Goal: Information Seeking & Learning: Check status

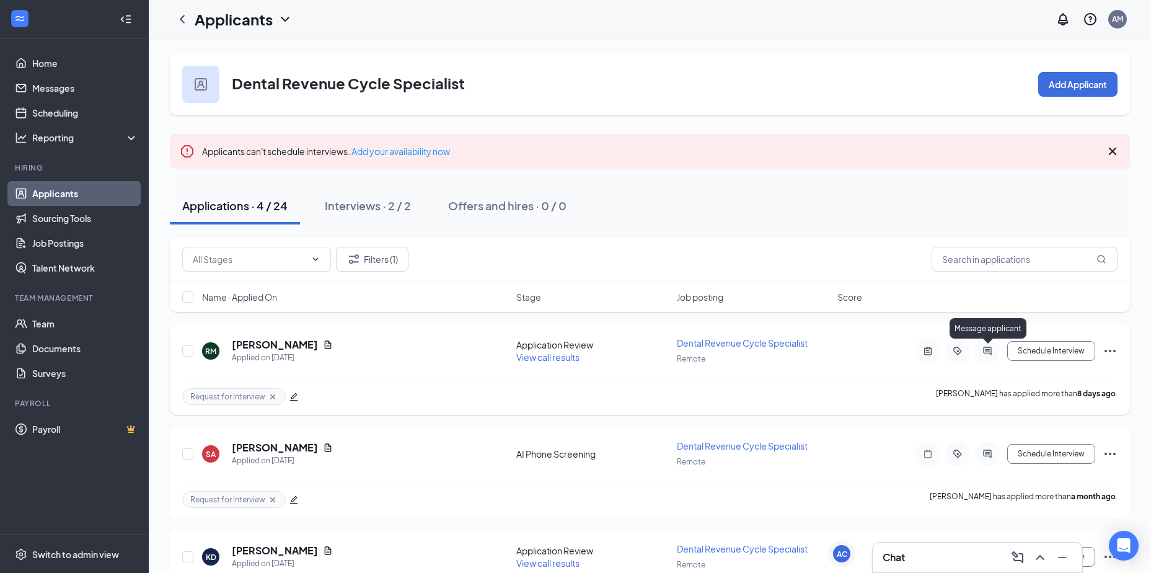
click at [983, 350] on icon "ActiveChat" at bounding box center [987, 351] width 15 height 10
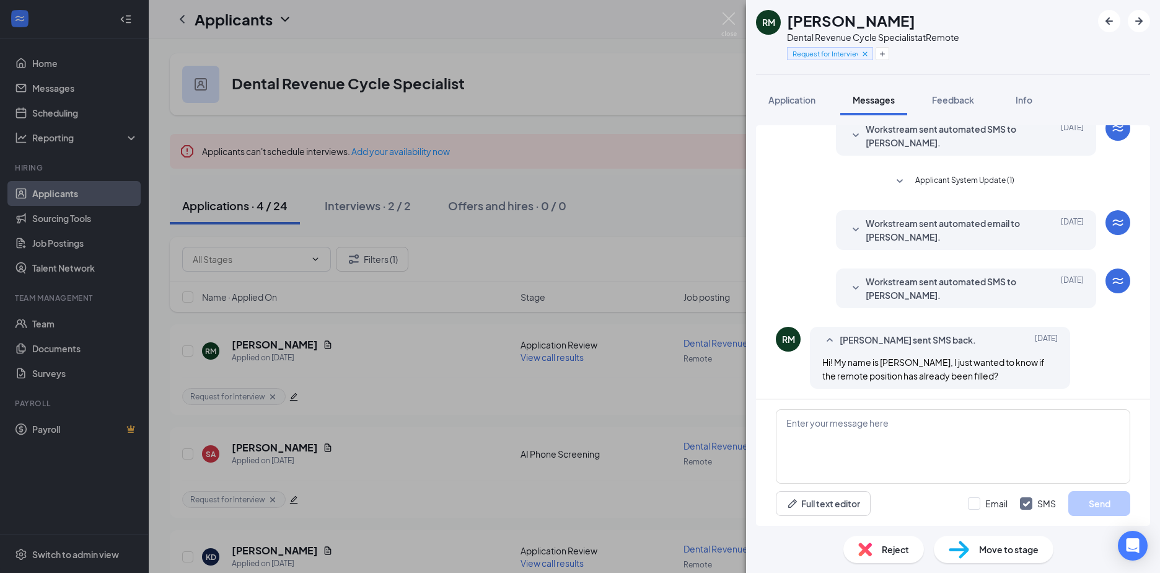
scroll to position [148, 0]
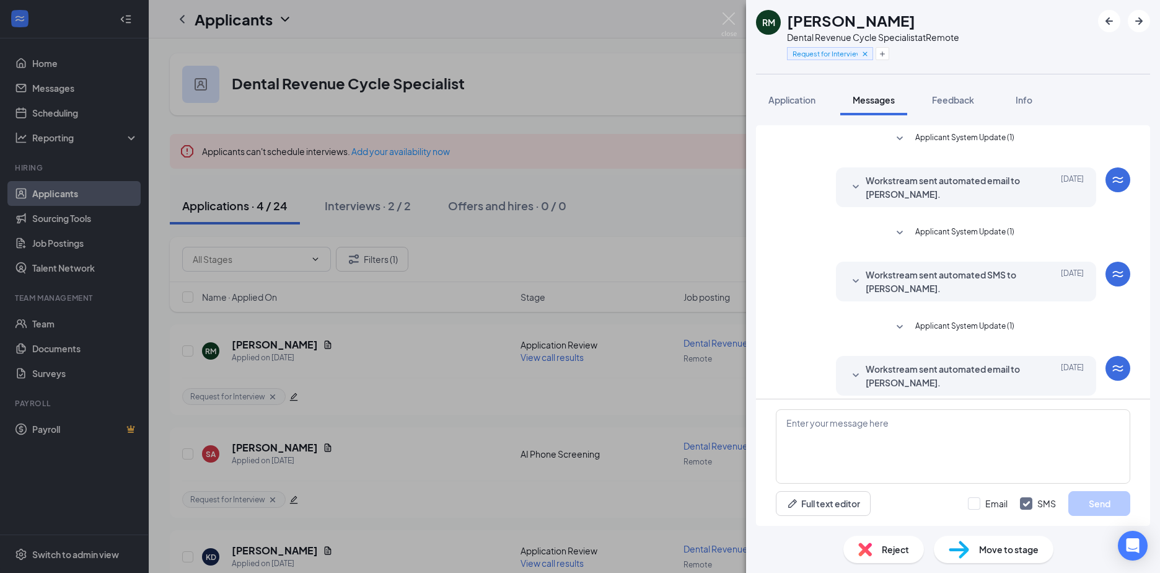
click at [574, 366] on div "[PERSON_NAME] Dental Revenue Cycle Specialist at Remote Request for Interview A…" at bounding box center [580, 286] width 1160 height 573
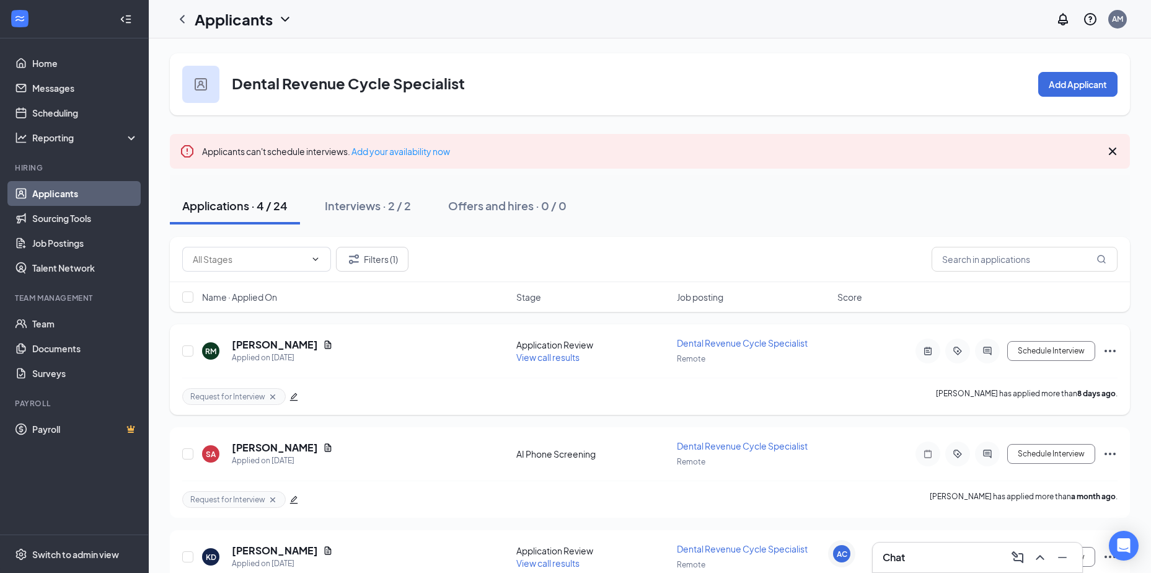
click at [577, 361] on span "View call results" at bounding box center [547, 356] width 63 height 11
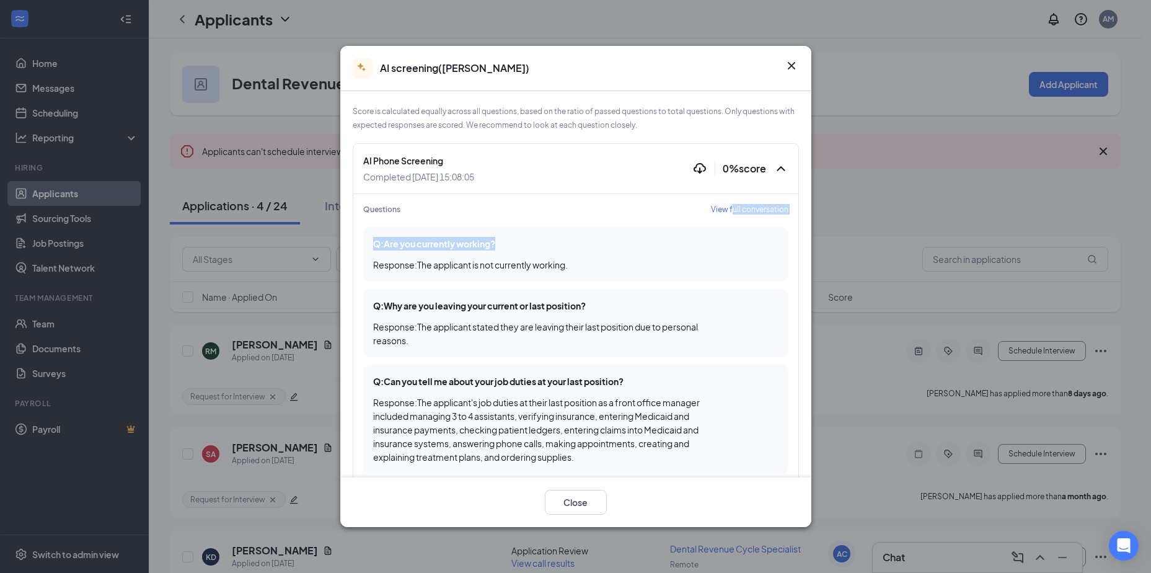
drag, startPoint x: 724, startPoint y: 224, endPoint x: 694, endPoint y: 260, distance: 47.1
click at [694, 263] on div "Response : The applicant is not currently working." at bounding box center [575, 265] width 405 height 14
click at [711, 208] on span "View full conversation" at bounding box center [749, 209] width 77 height 11
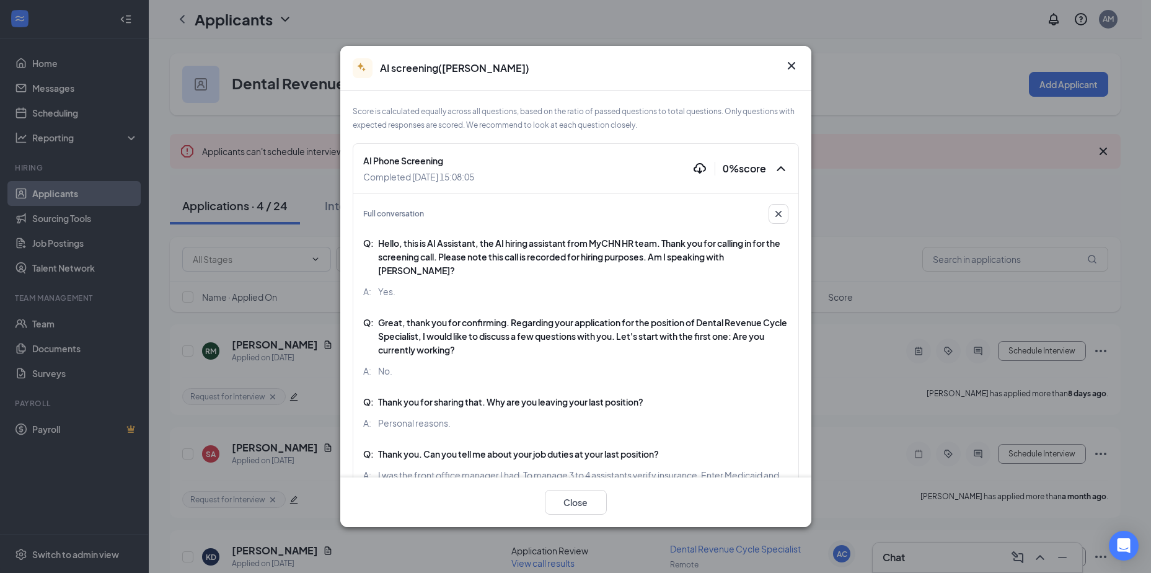
scroll to position [62, 0]
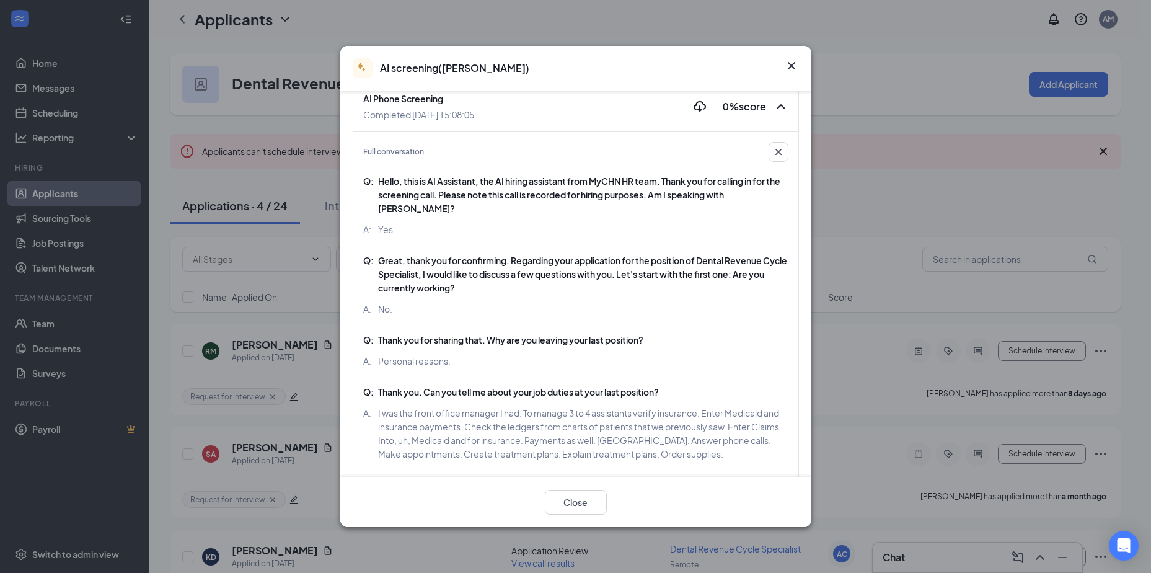
click at [792, 64] on icon "Cross" at bounding box center [791, 65] width 15 height 15
